Goal: Task Accomplishment & Management: Manage account settings

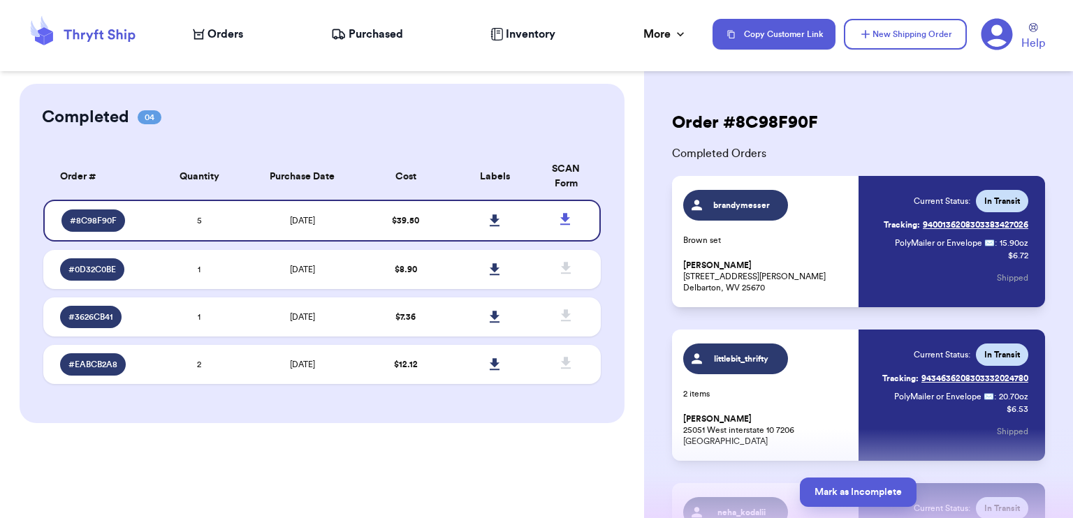
click at [384, 41] on span "Purchased" at bounding box center [376, 34] width 54 height 17
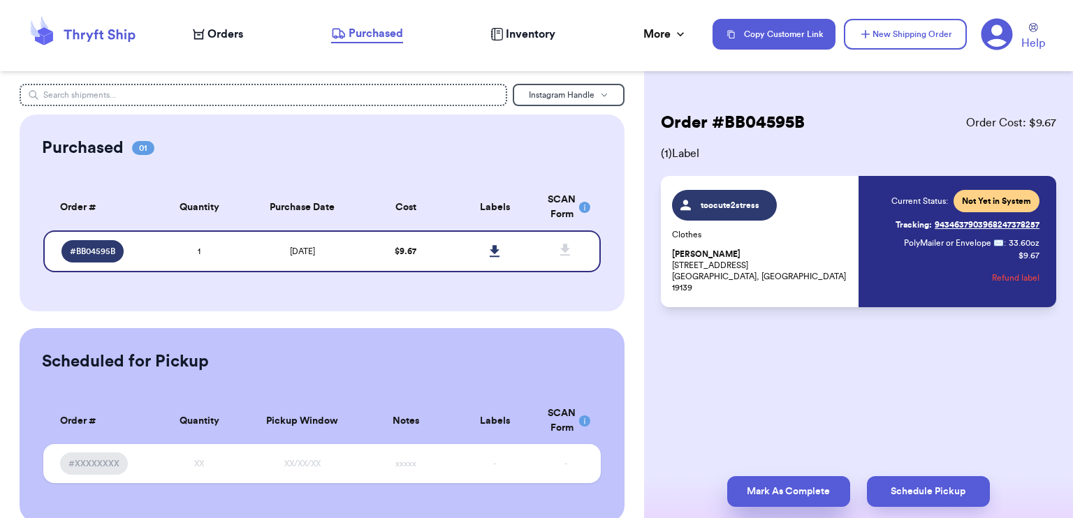
click at [797, 495] on button "Mark As Complete" at bounding box center [788, 491] width 123 height 31
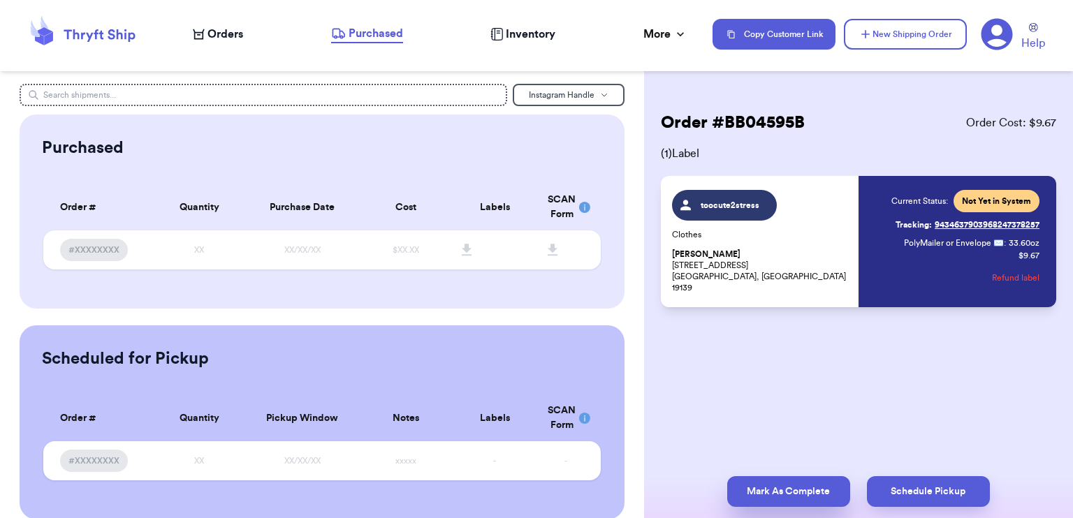
click at [761, 497] on button "Mark As Complete" at bounding box center [788, 491] width 123 height 31
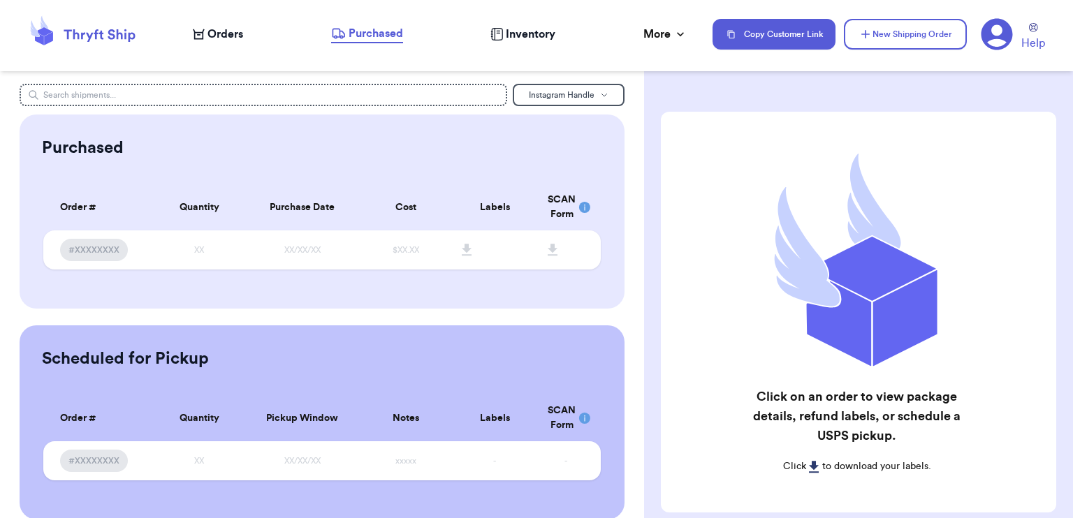
click at [379, 43] on nav "Orders Purchased Inventory More Stats Completed Orders Payments Payouts Copy Cu…" at bounding box center [626, 34] width 894 height 46
click at [377, 40] on span "Purchased" at bounding box center [376, 33] width 54 height 17
click at [542, 34] on span "Inventory" at bounding box center [531, 34] width 50 height 17
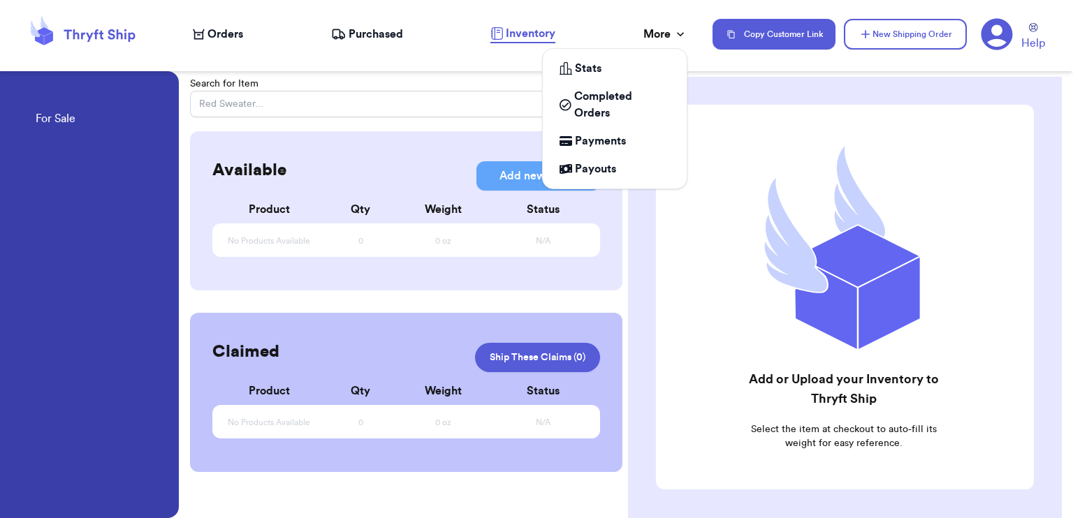
click at [664, 33] on div "More" at bounding box center [665, 34] width 44 height 17
click at [601, 73] on div "Stats" at bounding box center [615, 68] width 110 height 17
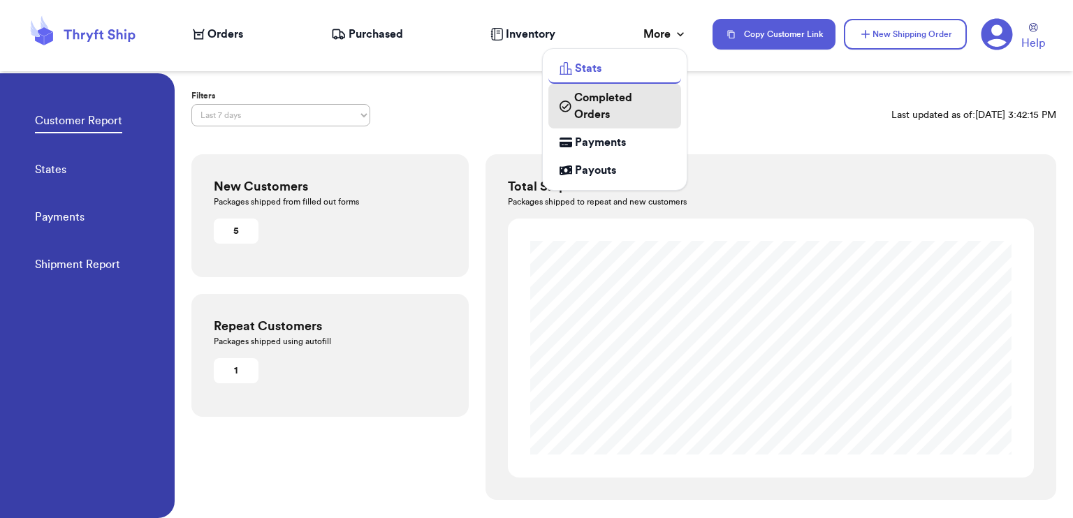
click at [602, 115] on span "Completed Orders" at bounding box center [622, 106] width 96 height 34
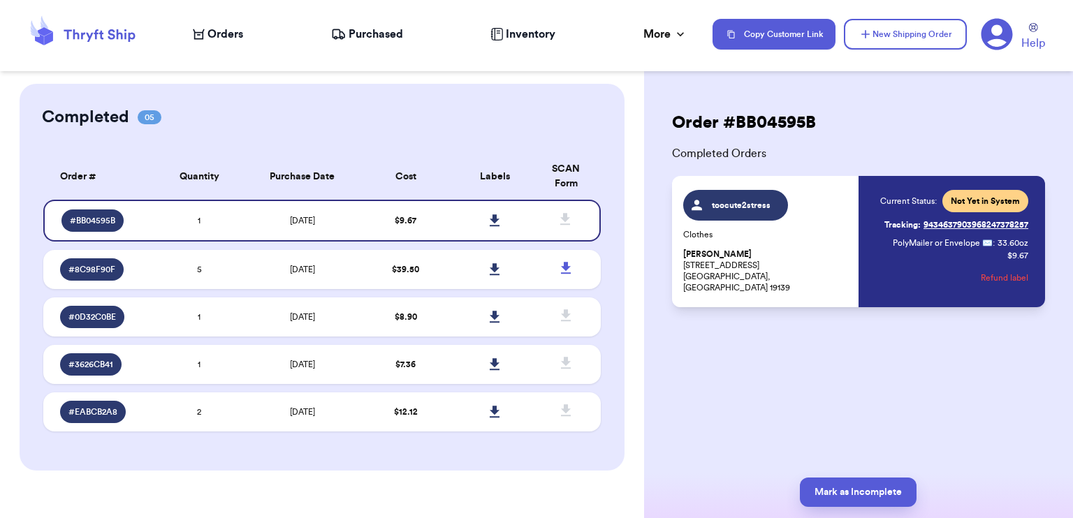
click at [801, 389] on div "Order # BB04595B Completed Orders toocute2stress Clothes Carla Moore 317 n Wilt…" at bounding box center [858, 251] width 429 height 335
click at [372, 269] on td "$ 39.50" at bounding box center [405, 269] width 89 height 39
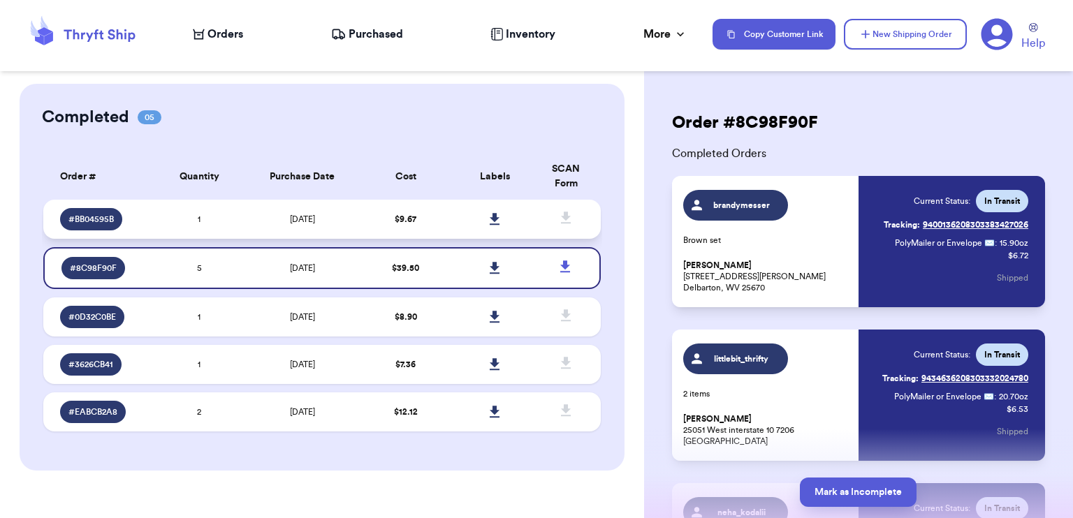
click at [358, 227] on td "10/2/2025" at bounding box center [302, 219] width 117 height 39
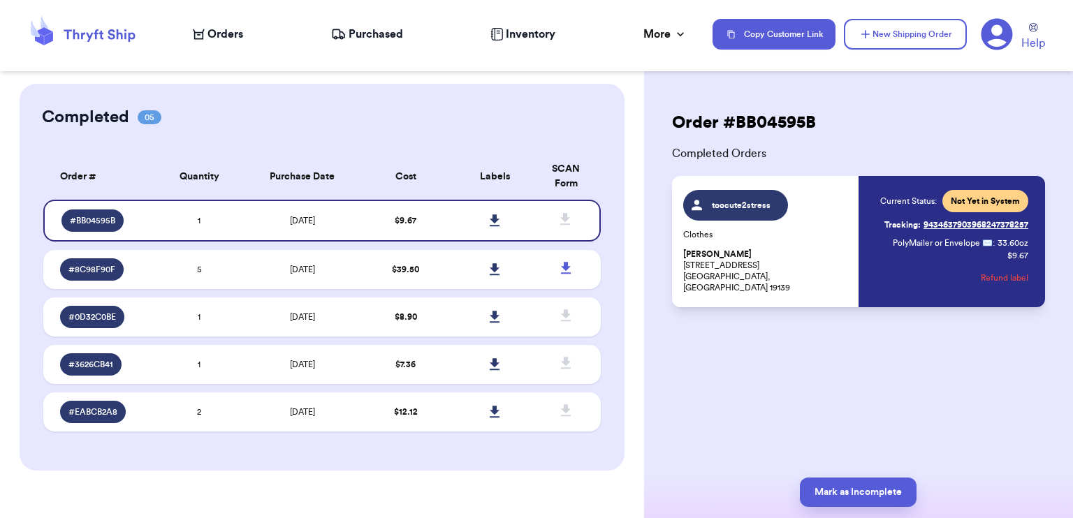
click at [713, 190] on span "toocute2stress" at bounding box center [735, 205] width 105 height 31
click at [714, 205] on span "toocute2stress" at bounding box center [741, 205] width 66 height 11
click at [310, 284] on td "10/1/2025" at bounding box center [302, 269] width 117 height 39
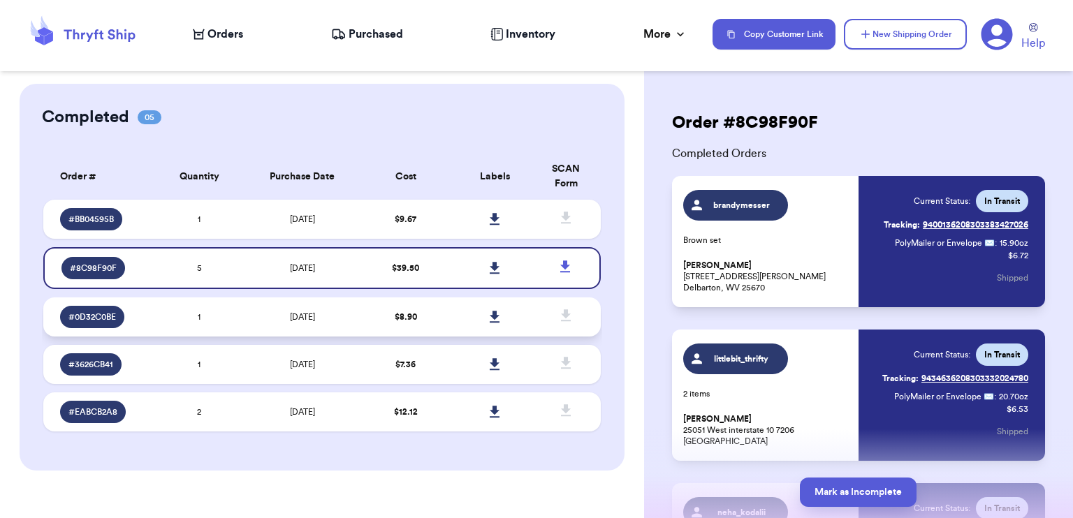
click at [395, 328] on td "$ 8.90" at bounding box center [405, 317] width 89 height 39
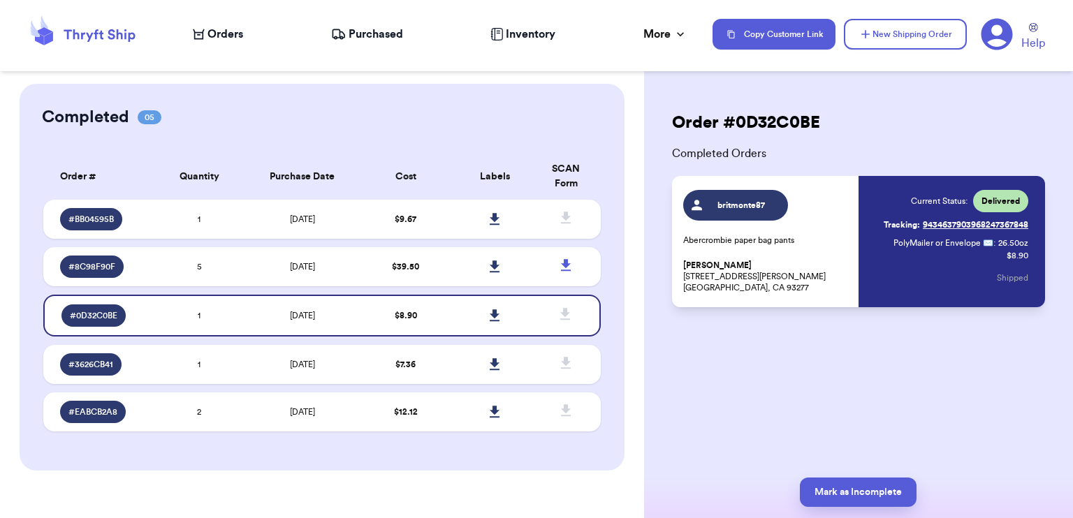
click at [707, 290] on p "Brit Monte 1216 s Nancy st Visalia, CA 93277" at bounding box center [766, 277] width 167 height 34
click at [741, 258] on div "britmonte87 Abercrombie paper bag pants Brit Monte 1216 s Nancy st Visalia, CA …" at bounding box center [766, 241] width 167 height 103
click at [826, 284] on p "Brit Monte 1216 s Nancy st Visalia, CA 93277" at bounding box center [766, 277] width 167 height 34
click at [199, 213] on td "1" at bounding box center [198, 219] width 89 height 39
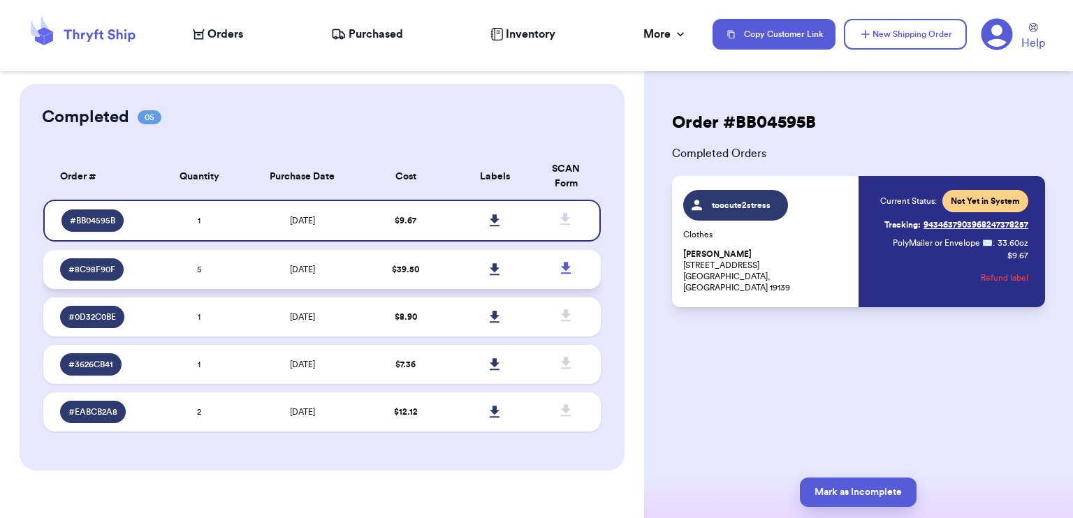
click at [211, 256] on td "5" at bounding box center [198, 269] width 89 height 39
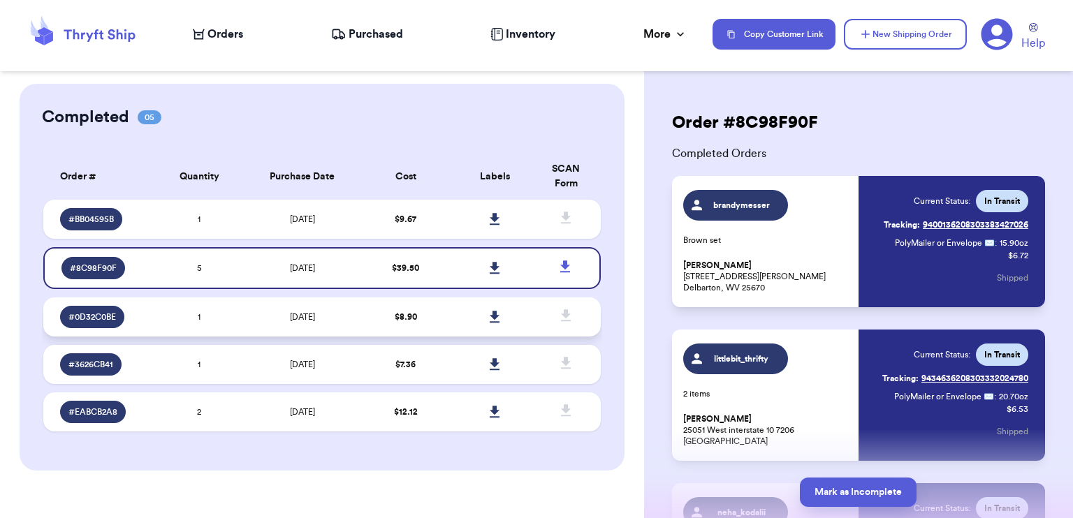
click at [231, 301] on td "1" at bounding box center [198, 317] width 89 height 39
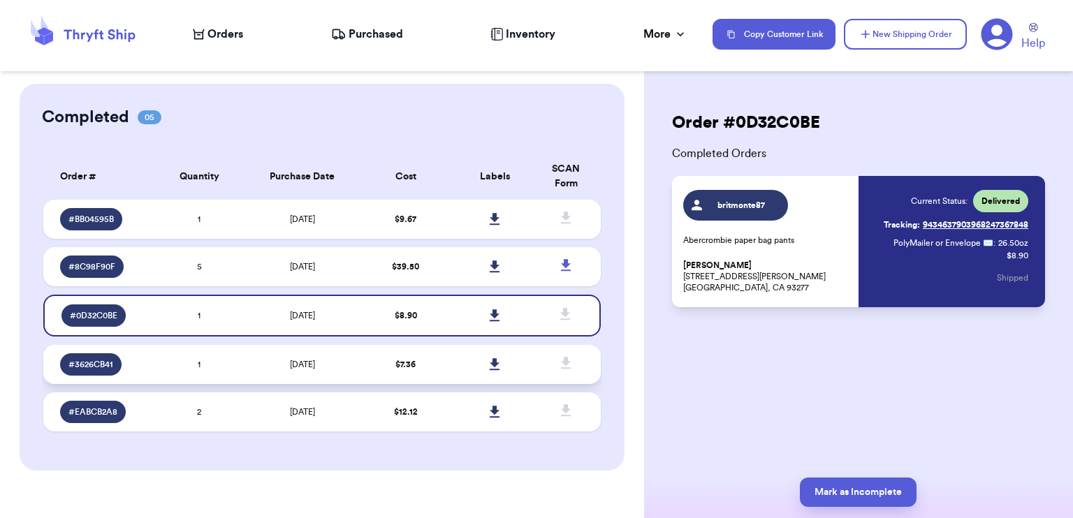
click at [229, 358] on td "1" at bounding box center [198, 364] width 89 height 39
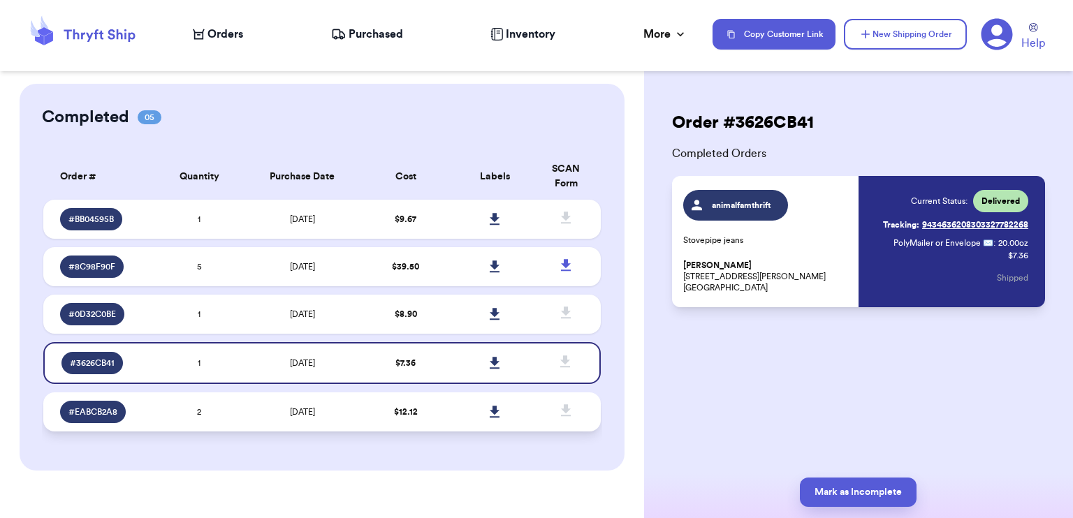
click at [221, 410] on td "2" at bounding box center [198, 412] width 89 height 39
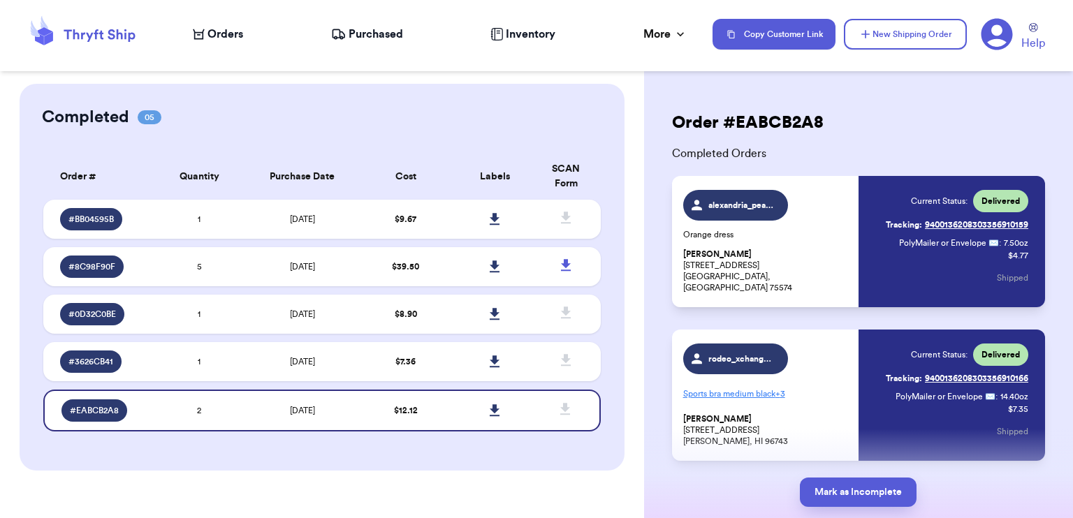
click at [170, 152] on table "Order # Quantity Purchase Date Cost Labels SCAN Form # BB04595B 1 10/2/2025 $ 9…" at bounding box center [322, 296] width 560 height 303
click at [346, 36] on div "Purchased" at bounding box center [367, 34] width 72 height 17
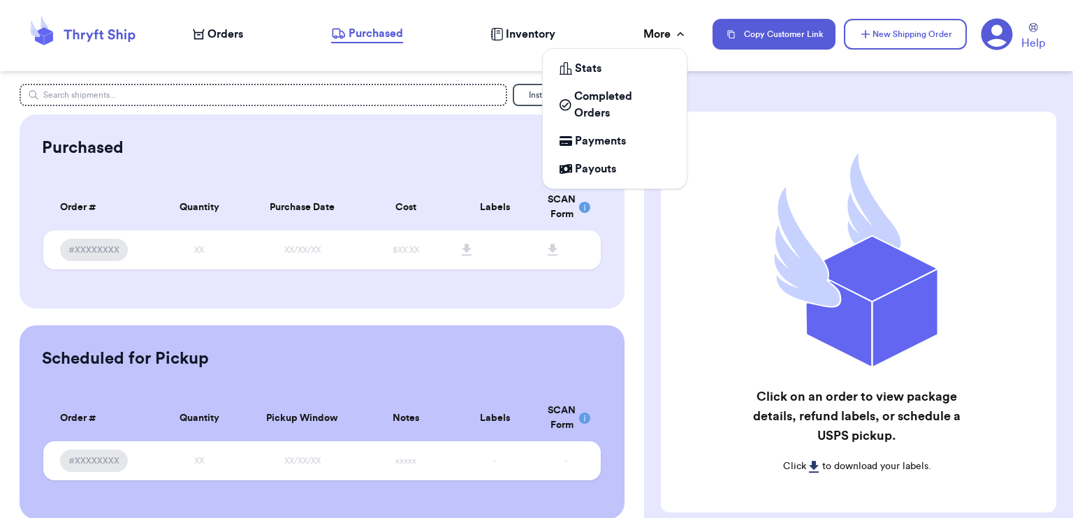
click at [659, 31] on div "More" at bounding box center [665, 34] width 44 height 17
click at [606, 140] on span "Payments" at bounding box center [600, 141] width 51 height 17
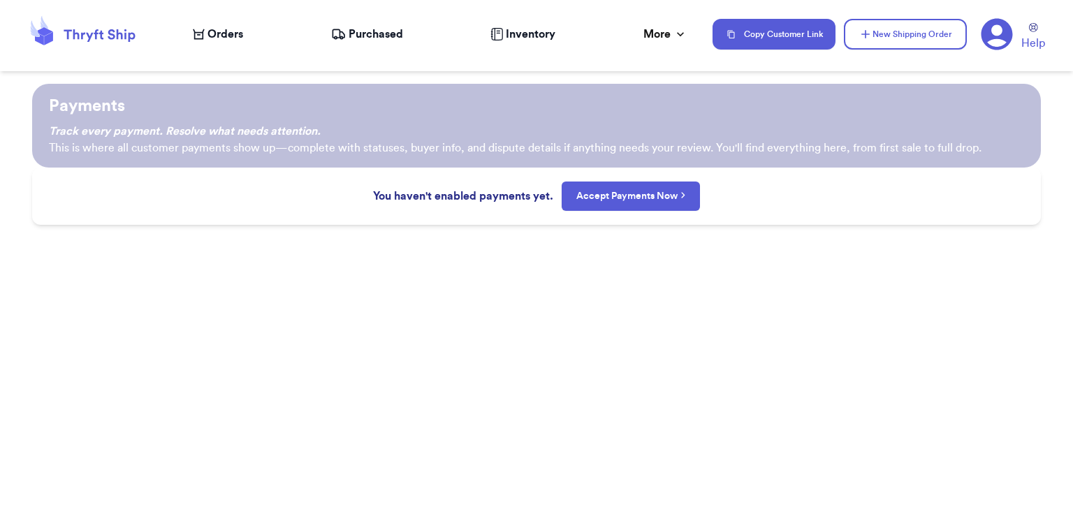
click at [483, 317] on div "Payments Track every payment. Resolve what needs attention. This is where all c…" at bounding box center [536, 301] width 1073 height 435
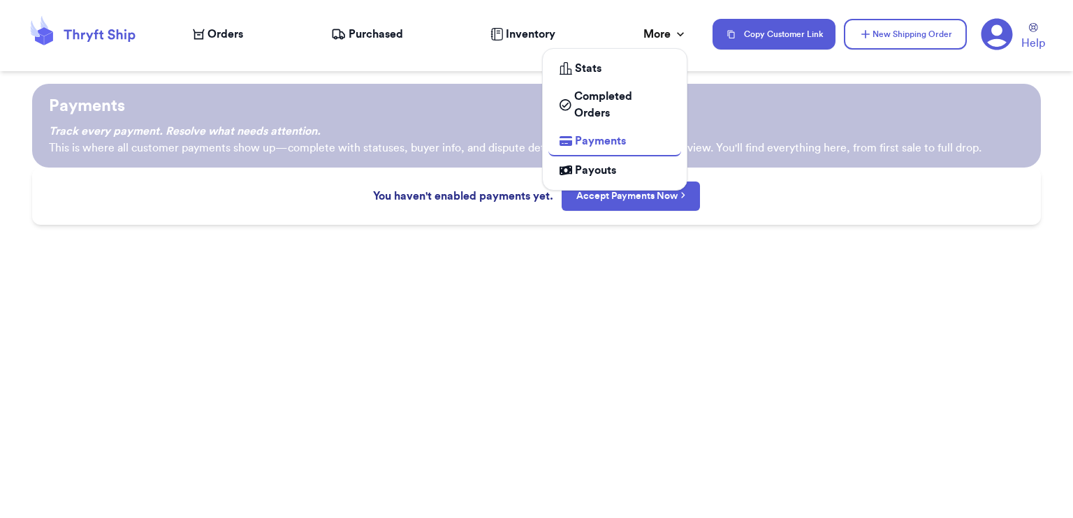
click at [685, 36] on icon at bounding box center [680, 34] width 14 height 14
click at [638, 72] on div "Stats" at bounding box center [615, 68] width 110 height 17
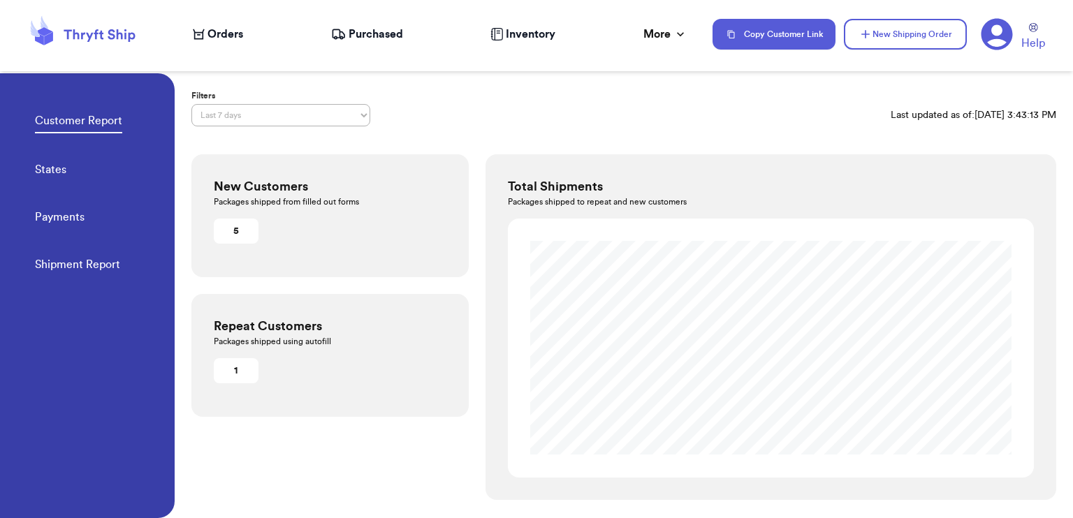
click at [42, 175] on link "States" at bounding box center [50, 171] width 31 height 20
select select "LAST_30_DAYS"
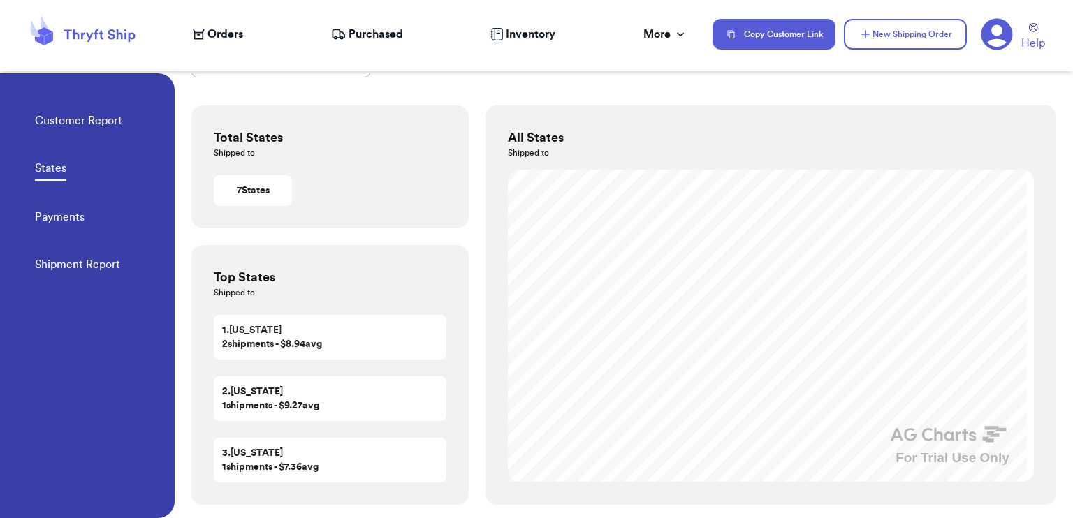
scroll to position [52, 0]
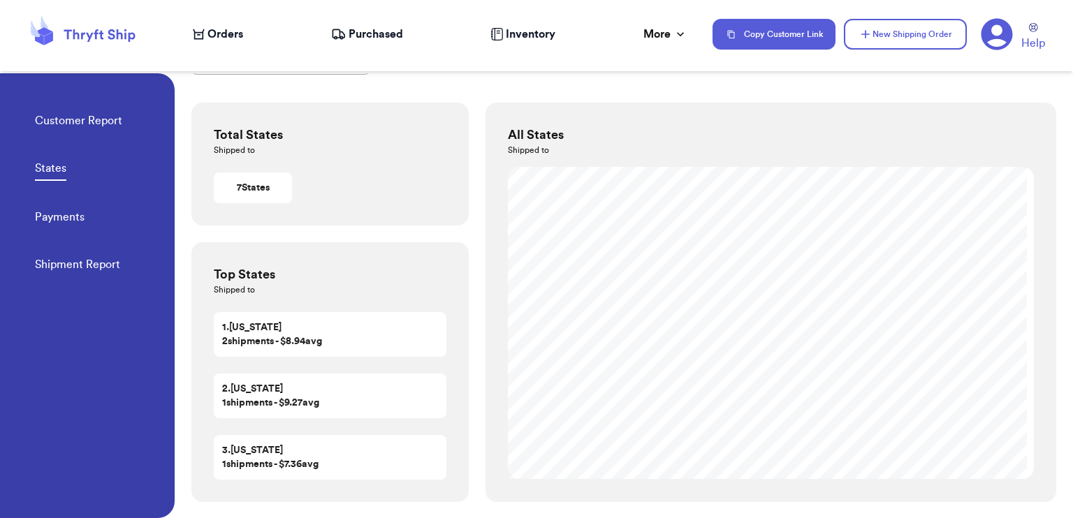
click at [880, 337] on div "chart, 1 series" at bounding box center [767, 318] width 491 height 226
click at [66, 227] on link "Payments" at bounding box center [60, 219] width 50 height 20
select select "LAST_30_DAYS"
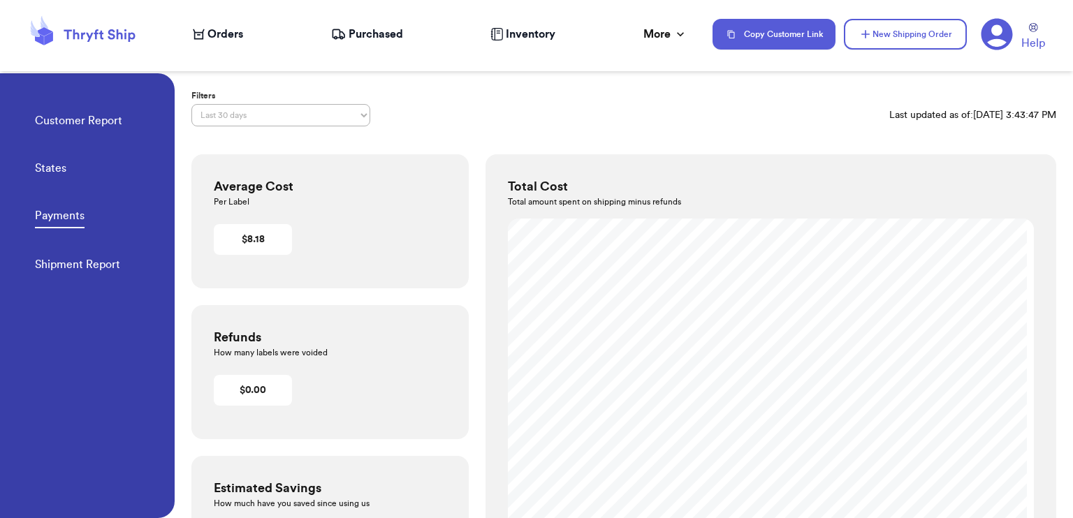
click at [84, 263] on link "Shipment Report" at bounding box center [77, 266] width 85 height 20
select select "LAST_30_DAYS"
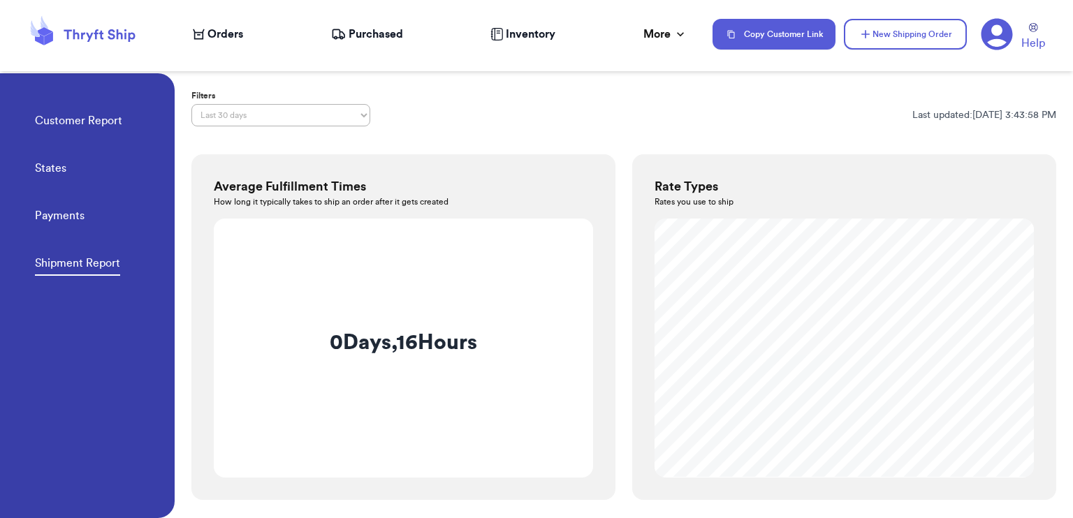
click at [38, 168] on link "States" at bounding box center [50, 170] width 31 height 20
select select "LAST_30_DAYS"
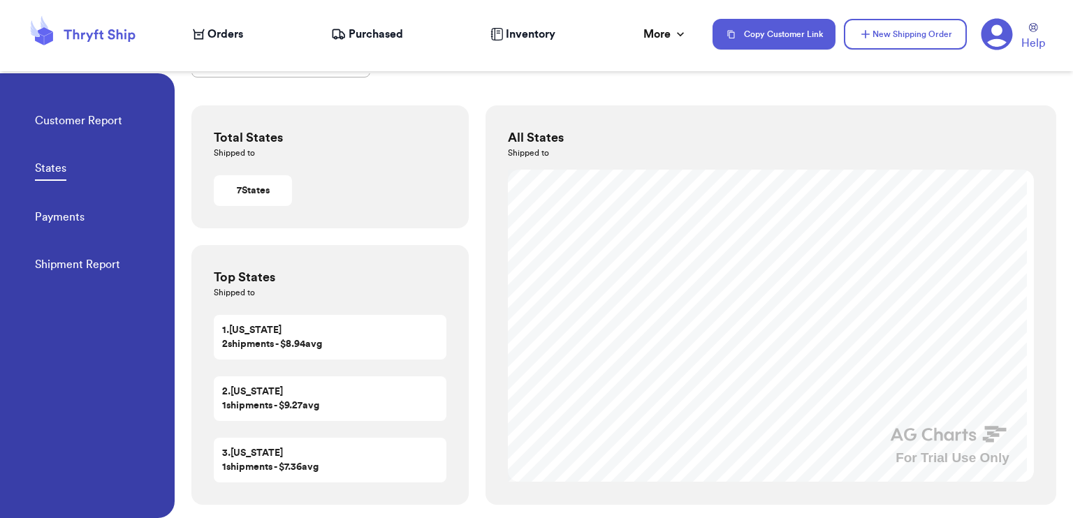
scroll to position [52, 0]
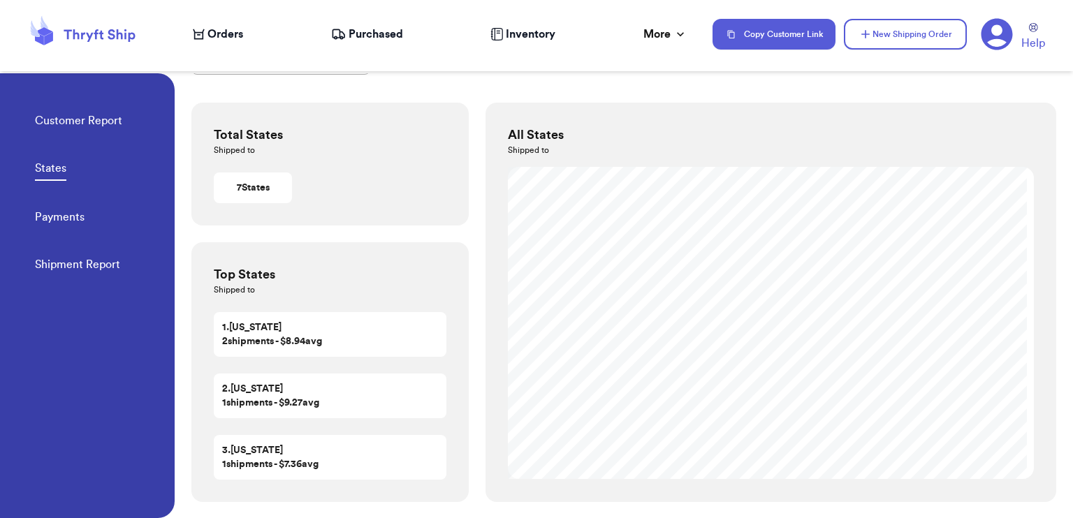
drag, startPoint x: 1000, startPoint y: 41, endPoint x: 993, endPoint y: 52, distance: 12.6
click at [999, 42] on icon at bounding box center [997, 34] width 32 height 32
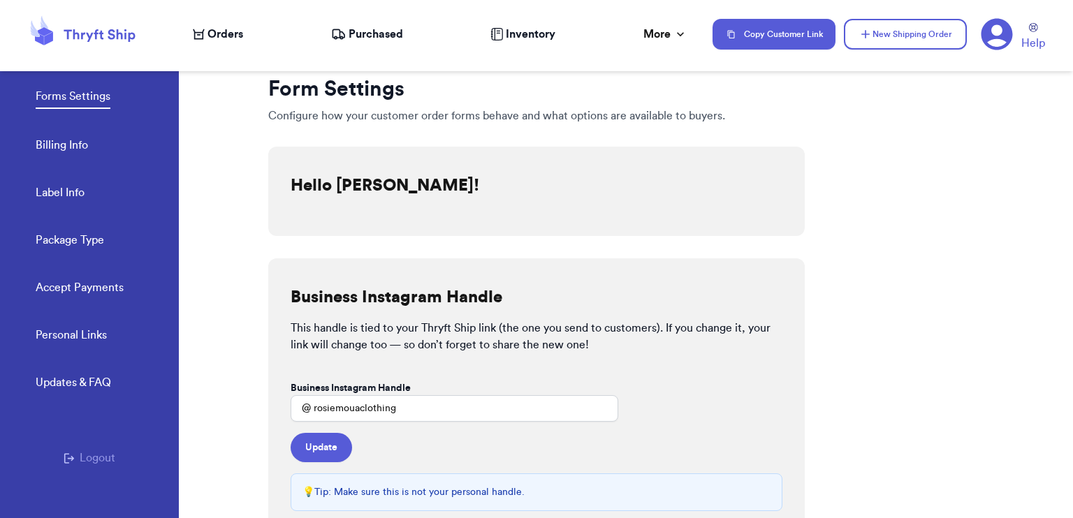
click at [92, 462] on button "Logout" at bounding box center [90, 458] width 52 height 17
